Goal: Information Seeking & Learning: Learn about a topic

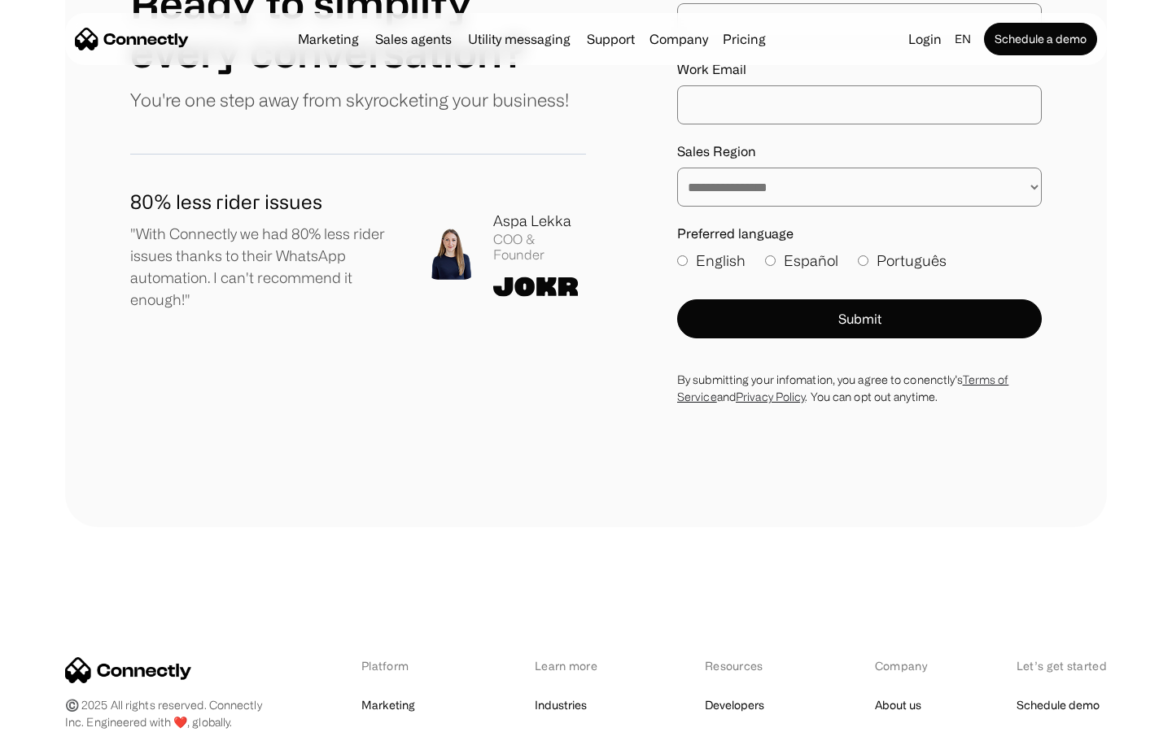
scroll to position [8945, 0]
